Goal: Task Accomplishment & Management: Complete application form

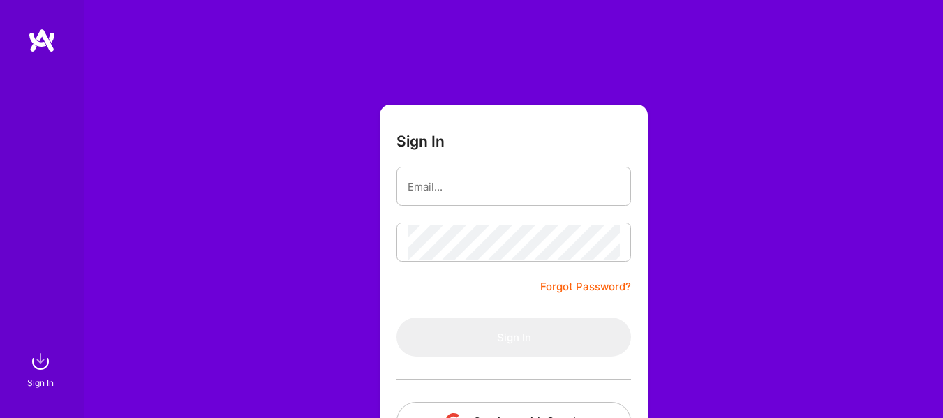
scroll to position [106, 0]
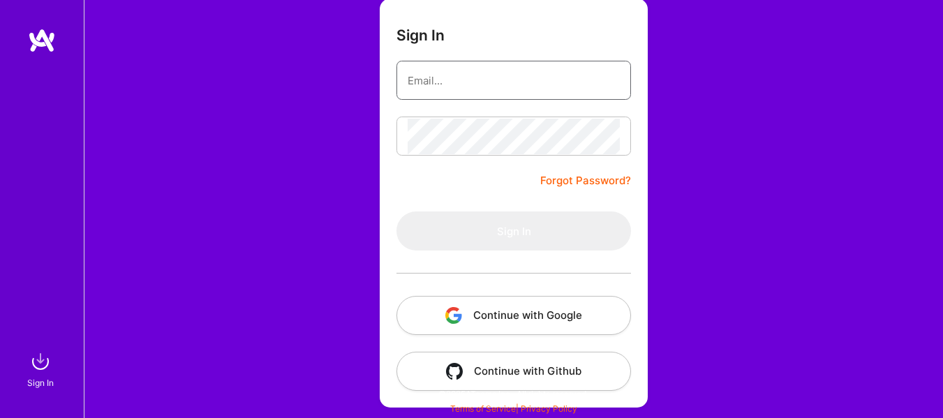
type input "[EMAIL_ADDRESS][DOMAIN_NAME]"
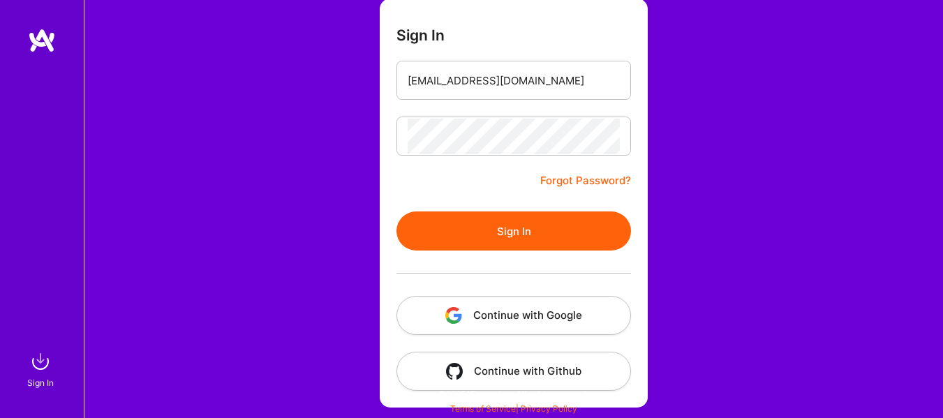
click at [547, 311] on button "Continue with Google" at bounding box center [513, 315] width 234 height 39
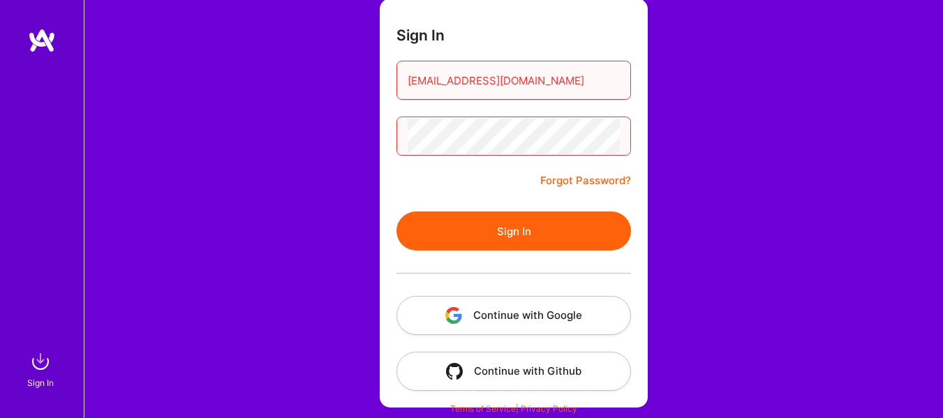
click at [484, 232] on button "Sign In" at bounding box center [513, 230] width 234 height 39
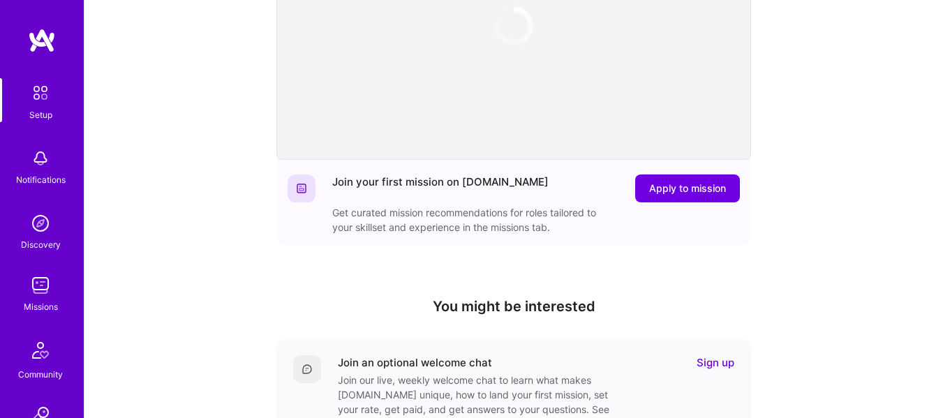
scroll to position [221, 0]
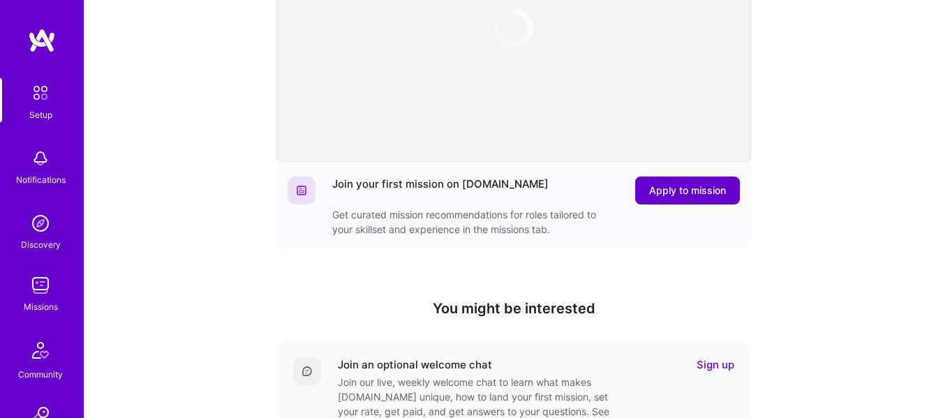
click at [682, 190] on span "Apply to mission" at bounding box center [687, 191] width 77 height 14
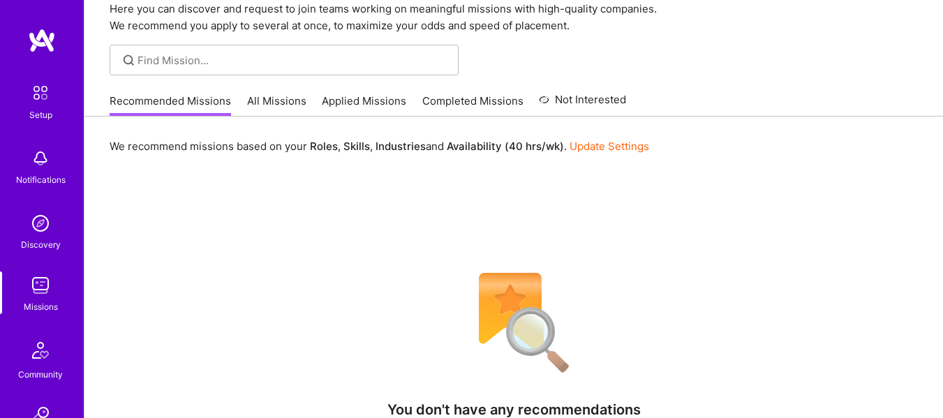
scroll to position [57, 0]
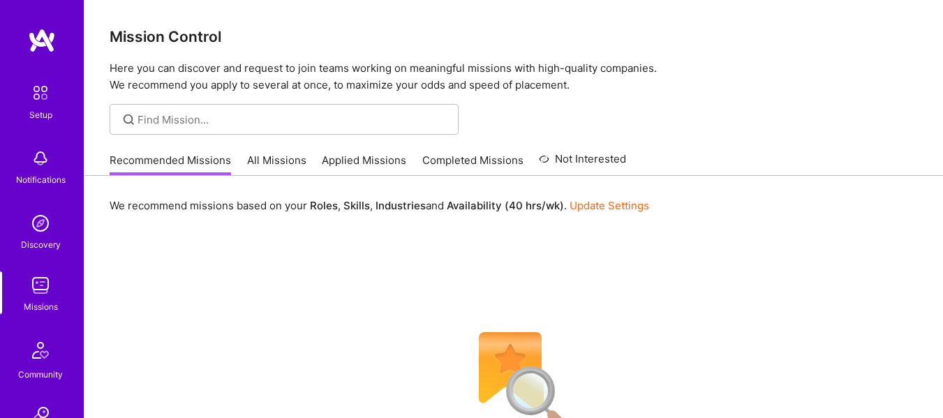
drag, startPoint x: 0, startPoint y: 0, endPoint x: 290, endPoint y: 164, distance: 333.4
click at [290, 164] on link "All Missions" at bounding box center [276, 164] width 59 height 23
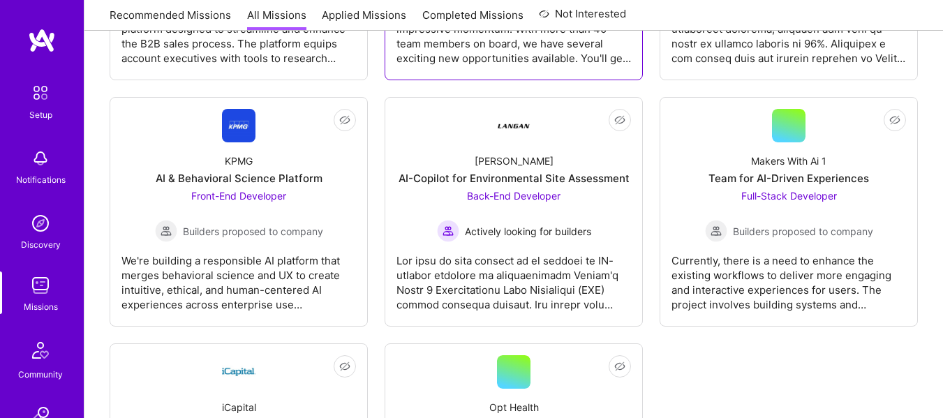
scroll to position [3995, 0]
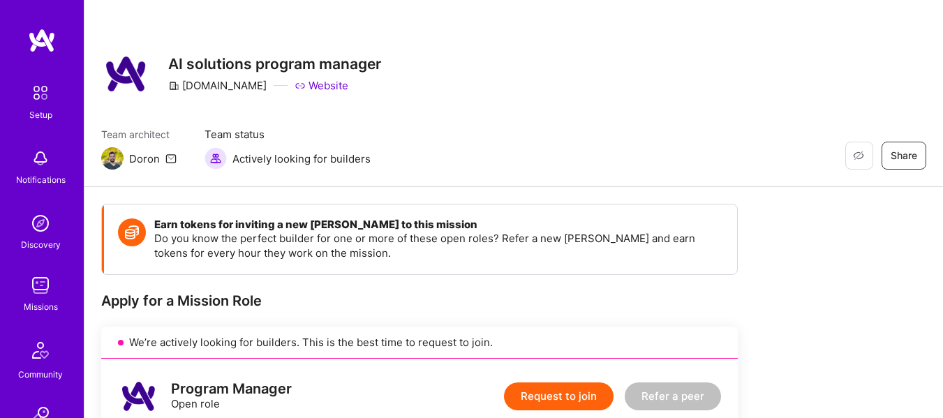
click at [39, 288] on img at bounding box center [41, 285] width 28 height 28
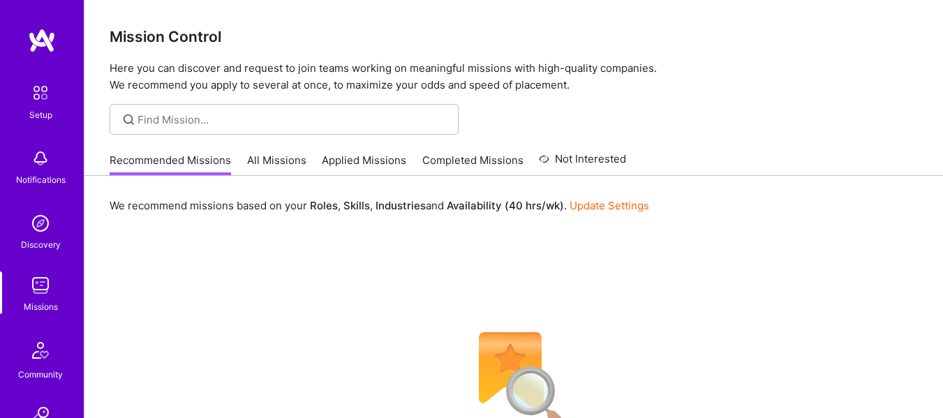
click at [268, 154] on link "All Missions" at bounding box center [276, 164] width 59 height 23
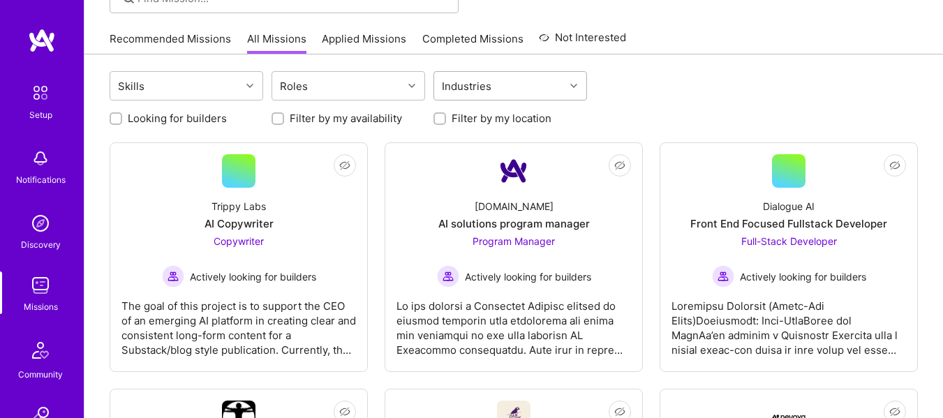
scroll to position [123, 0]
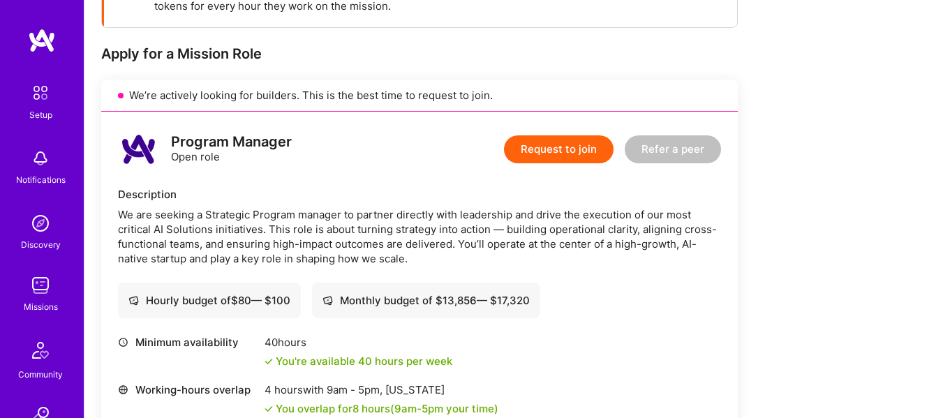
scroll to position [246, 0]
click at [540, 152] on button "Request to join" at bounding box center [559, 150] width 110 height 28
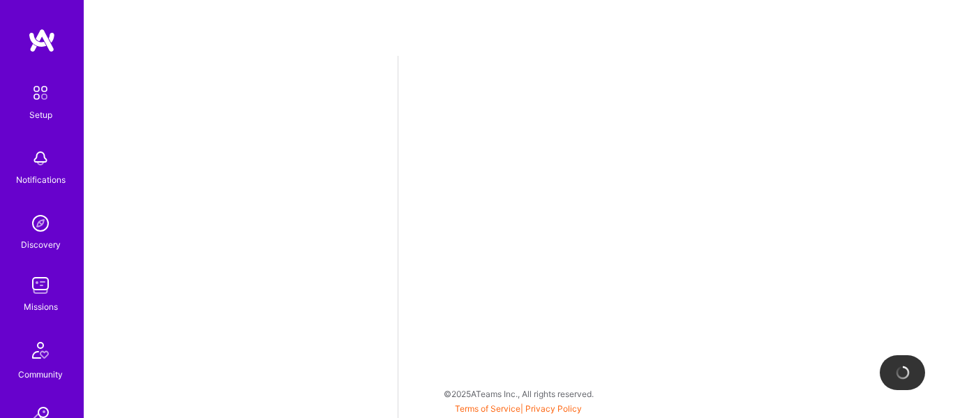
select select "US"
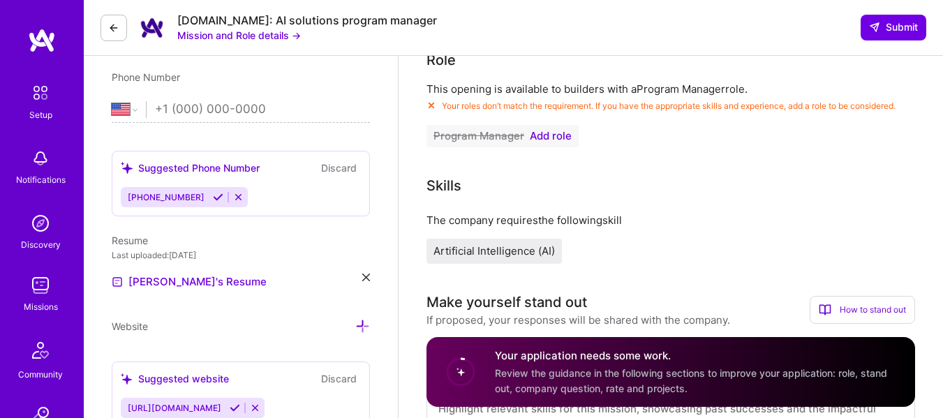
scroll to position [277, 0]
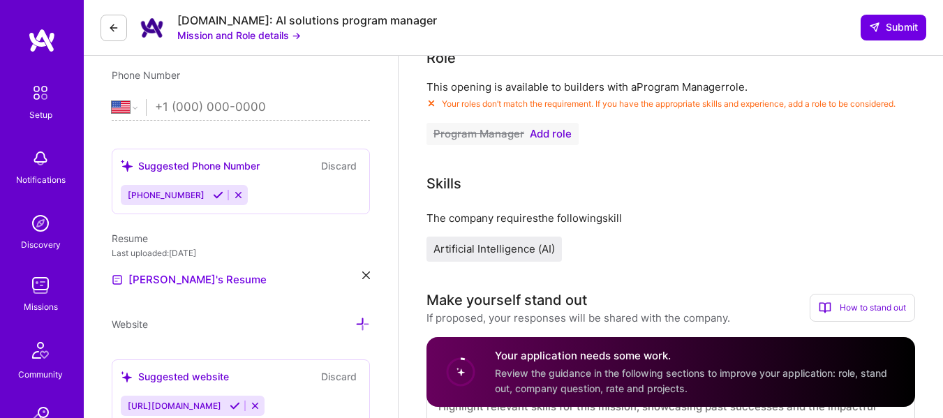
click at [555, 128] on span "Add role" at bounding box center [551, 133] width 42 height 11
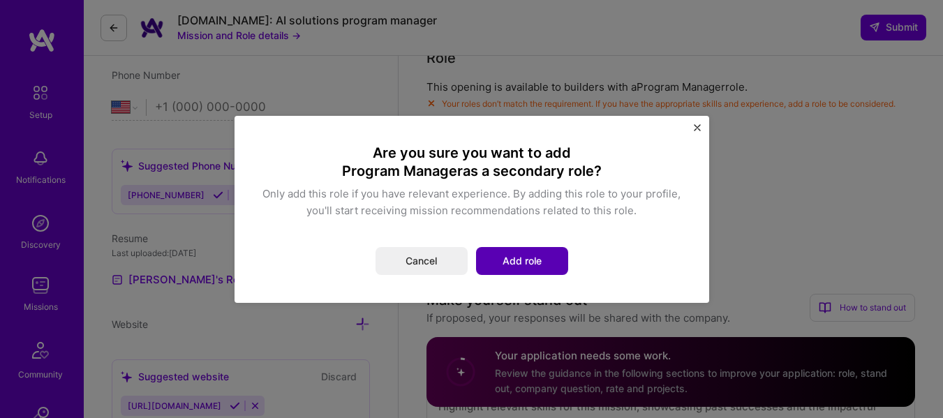
click at [518, 252] on button "Add role" at bounding box center [522, 261] width 92 height 28
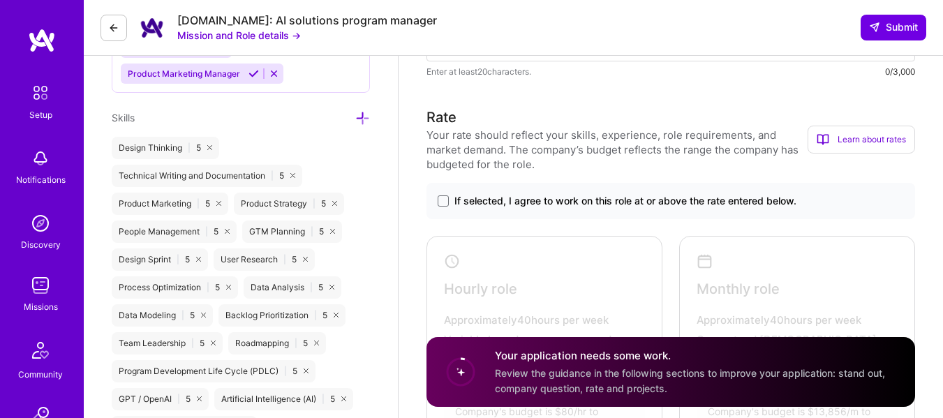
scroll to position [830, 0]
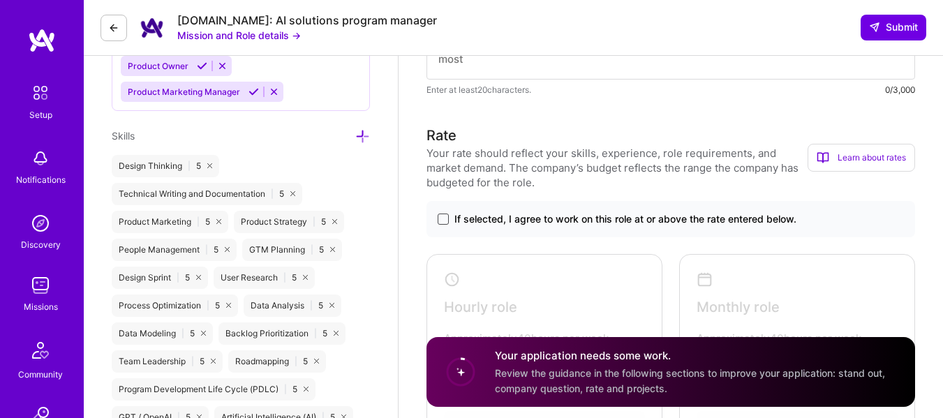
click at [445, 217] on span at bounding box center [443, 219] width 11 height 11
click at [0, 0] on input "If selected, I agree to work on this role at or above the rate entered below." at bounding box center [0, 0] width 0 height 0
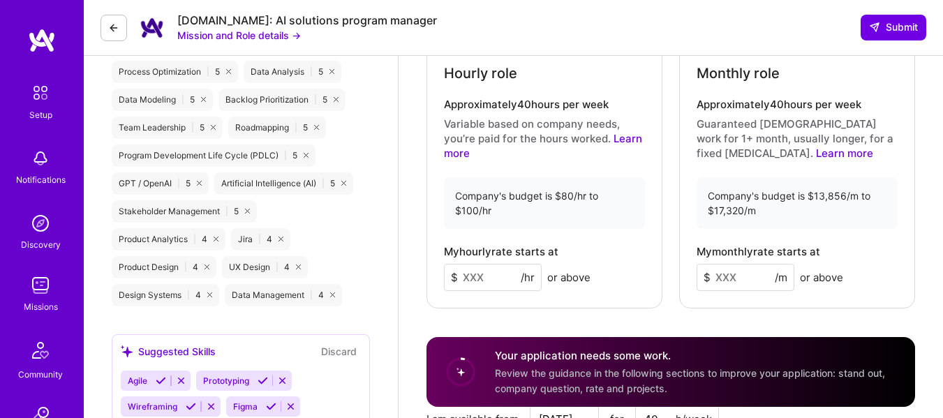
scroll to position [1065, 0]
click at [739, 278] on input at bounding box center [745, 276] width 98 height 27
click at [494, 276] on input at bounding box center [493, 276] width 98 height 27
click at [733, 277] on input "16125" at bounding box center [745, 276] width 98 height 27
click at [754, 274] on input "16623" at bounding box center [745, 276] width 98 height 27
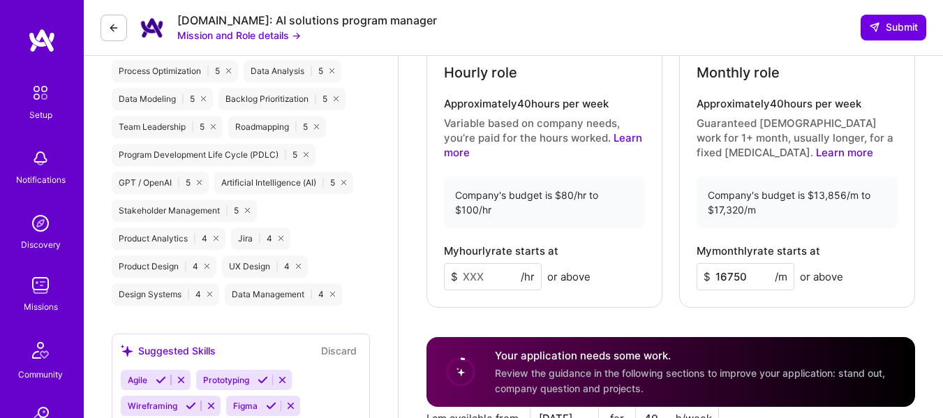
type input "16750"
click at [484, 274] on input at bounding box center [493, 276] width 98 height 27
type input "96"
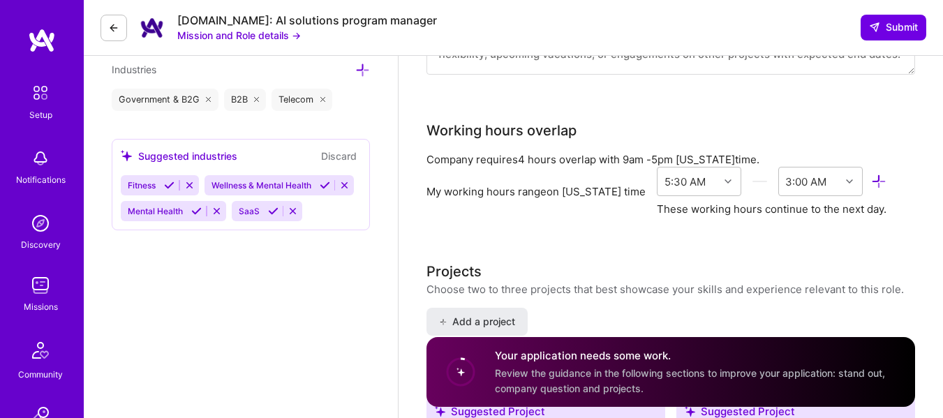
scroll to position [1522, 0]
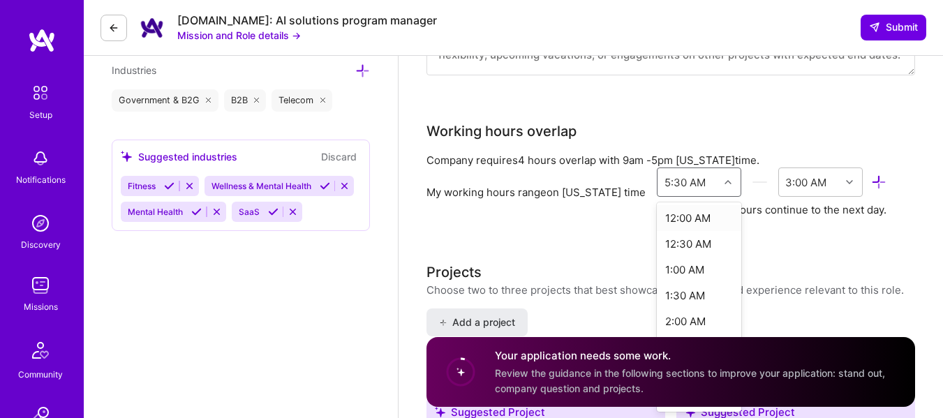
click at [733, 184] on div at bounding box center [730, 182] width 22 height 18
click at [692, 284] on div "7:30 AM" at bounding box center [699, 287] width 84 height 26
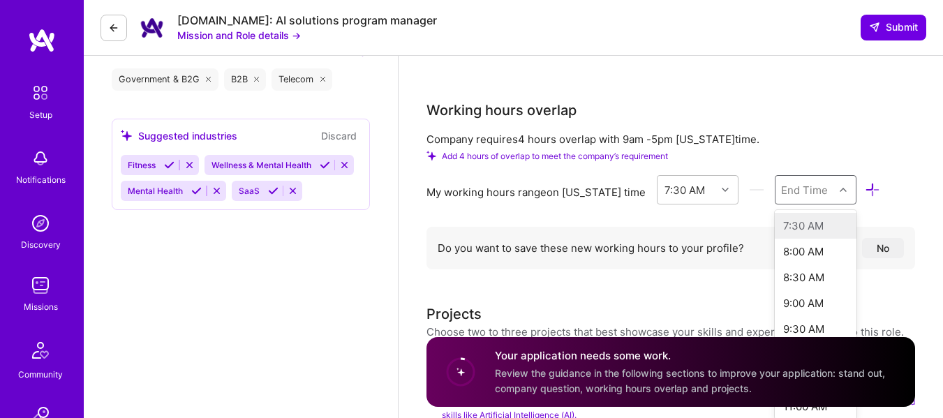
click at [843, 204] on div "option , selected. option 7:30 AM focused disabled, 1 of 48. 48 results availab…" at bounding box center [816, 189] width 82 height 29
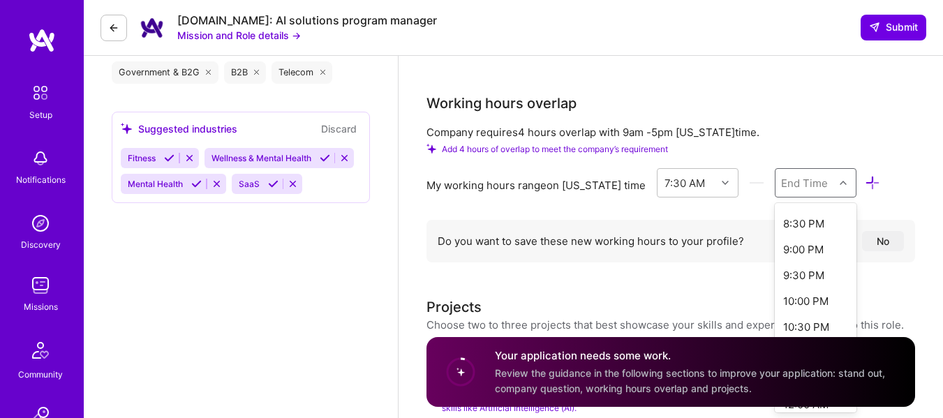
scroll to position [667, 0]
click at [802, 246] on div "9:00 PM" at bounding box center [816, 249] width 82 height 26
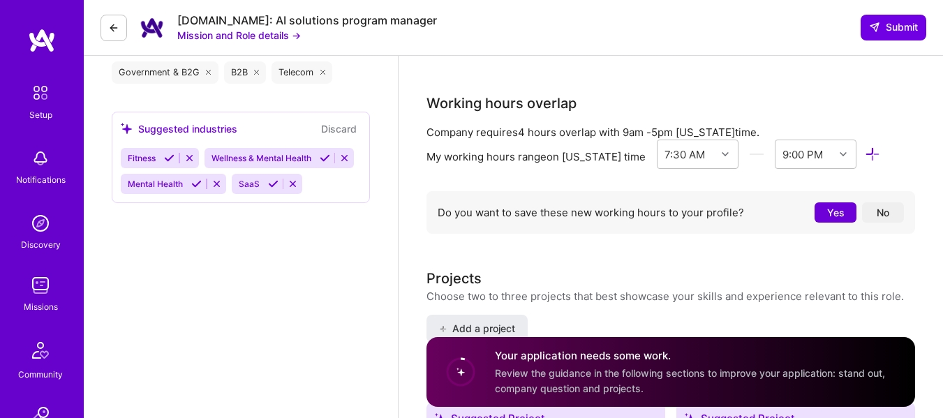
click at [848, 215] on button "Yes" at bounding box center [835, 212] width 42 height 20
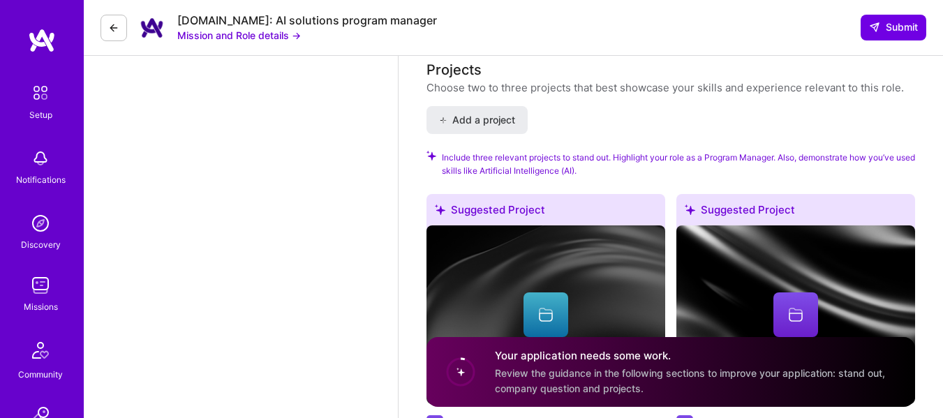
scroll to position [1717, 0]
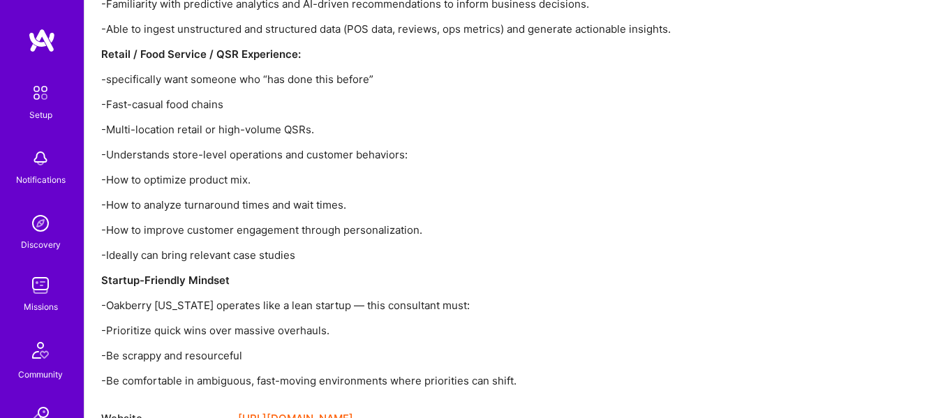
scroll to position [1947, 0]
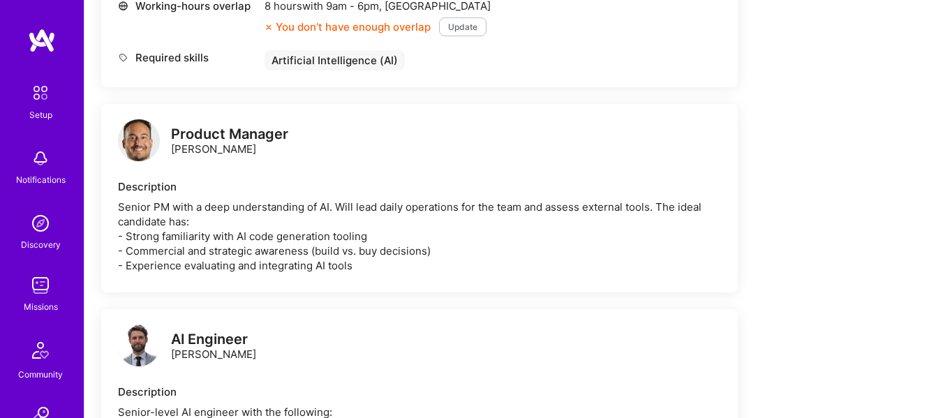
scroll to position [622, 0]
click at [156, 253] on div "Senior PM with a deep understanding of AI. Will lead daily operations for the t…" at bounding box center [419, 236] width 603 height 73
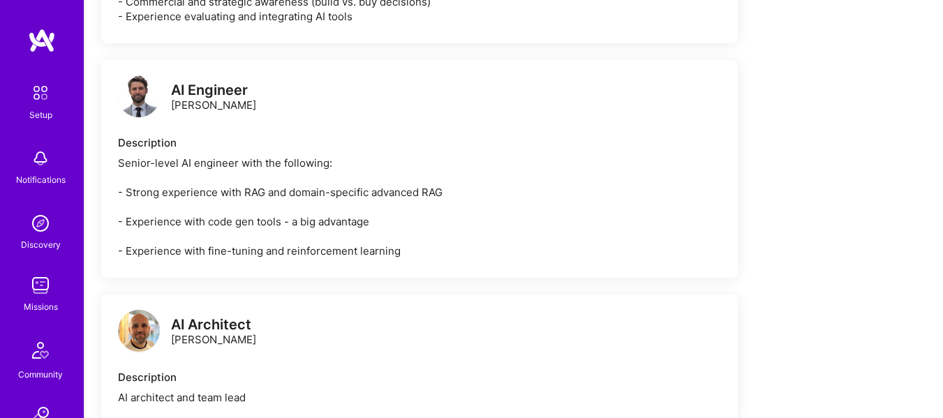
scroll to position [873, 0]
